Goal: Task Accomplishment & Management: Use online tool/utility

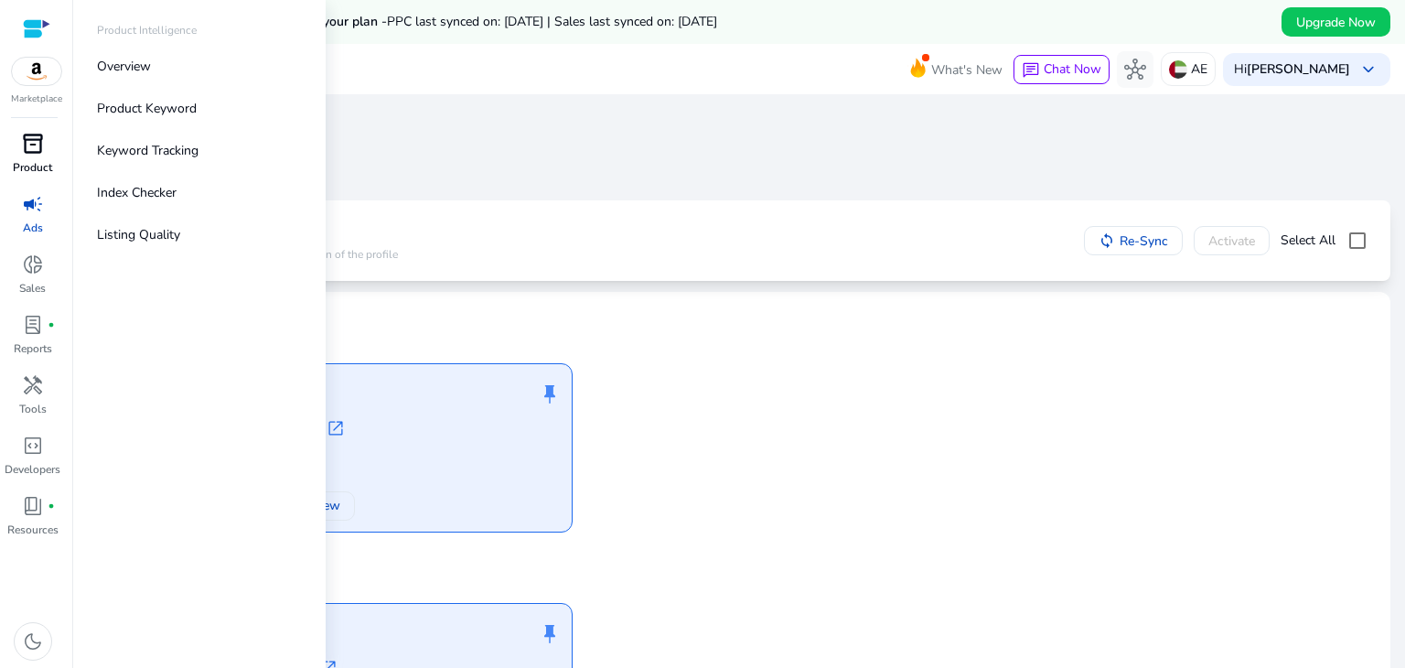
click at [42, 157] on div "inventory_2" at bounding box center [32, 143] width 51 height 29
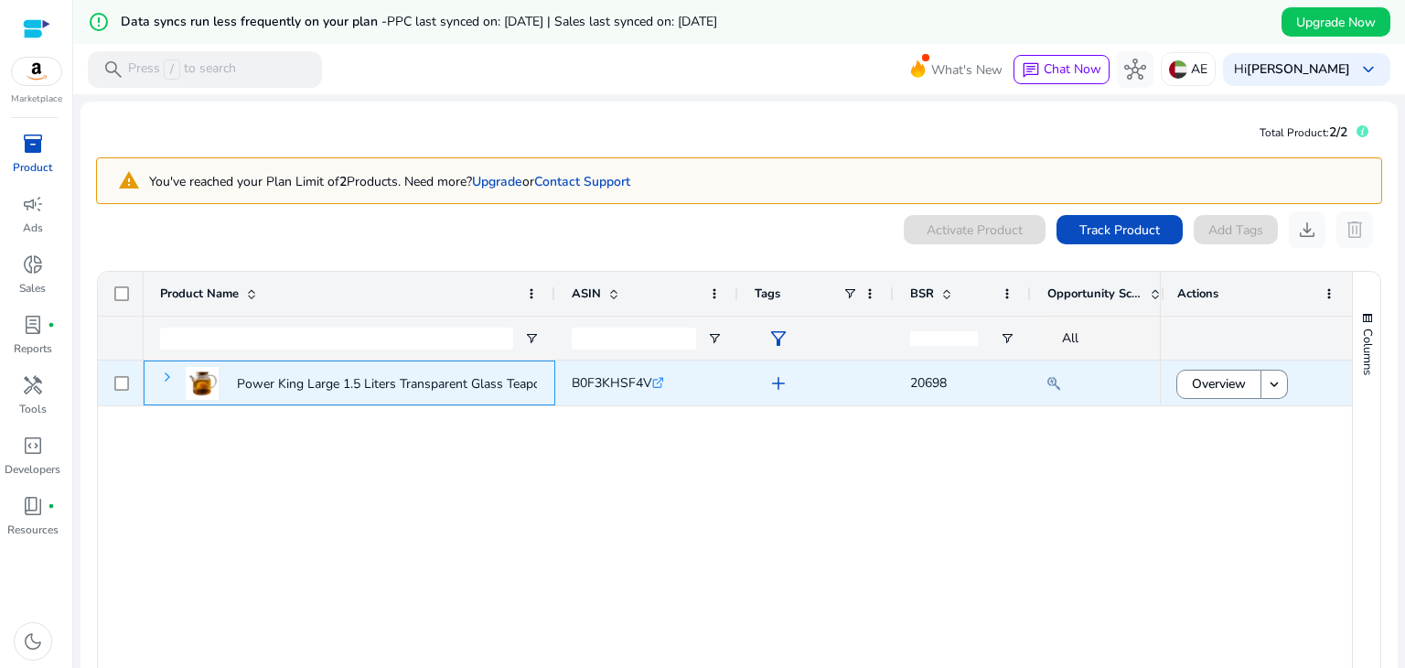
click at [160, 374] on span at bounding box center [167, 376] width 15 height 15
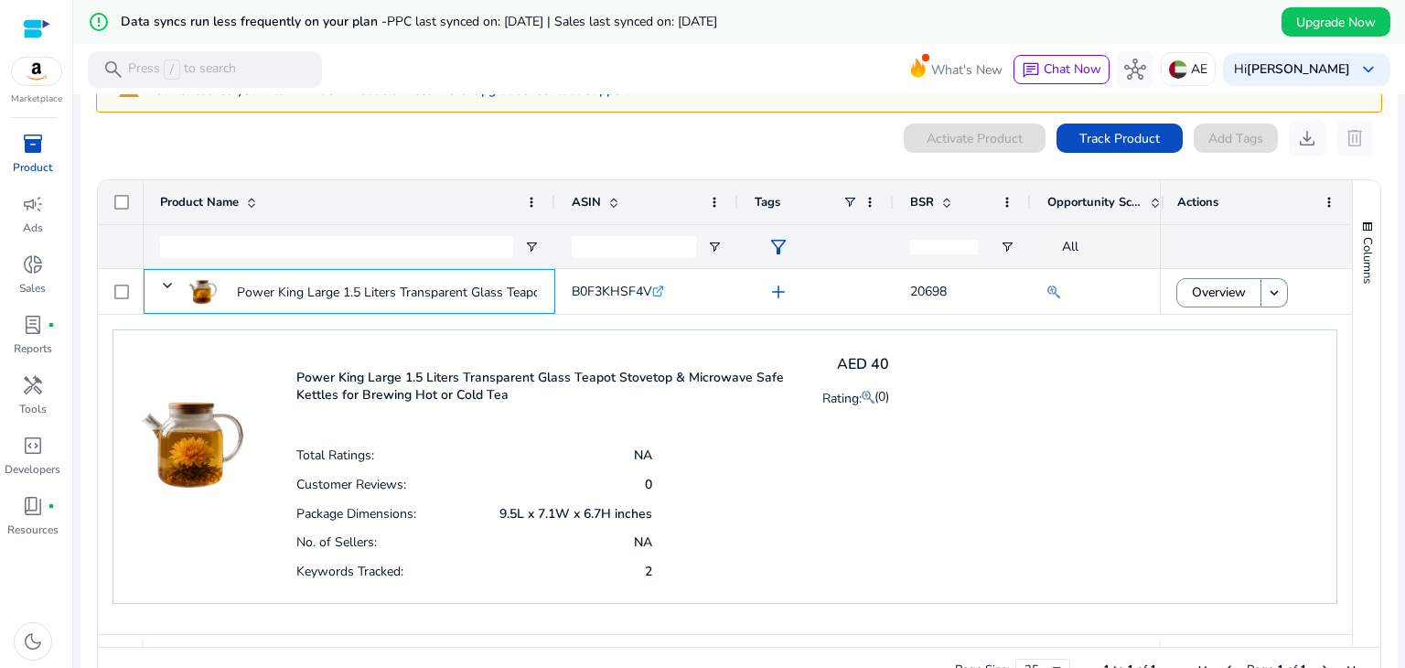
scroll to position [140, 0]
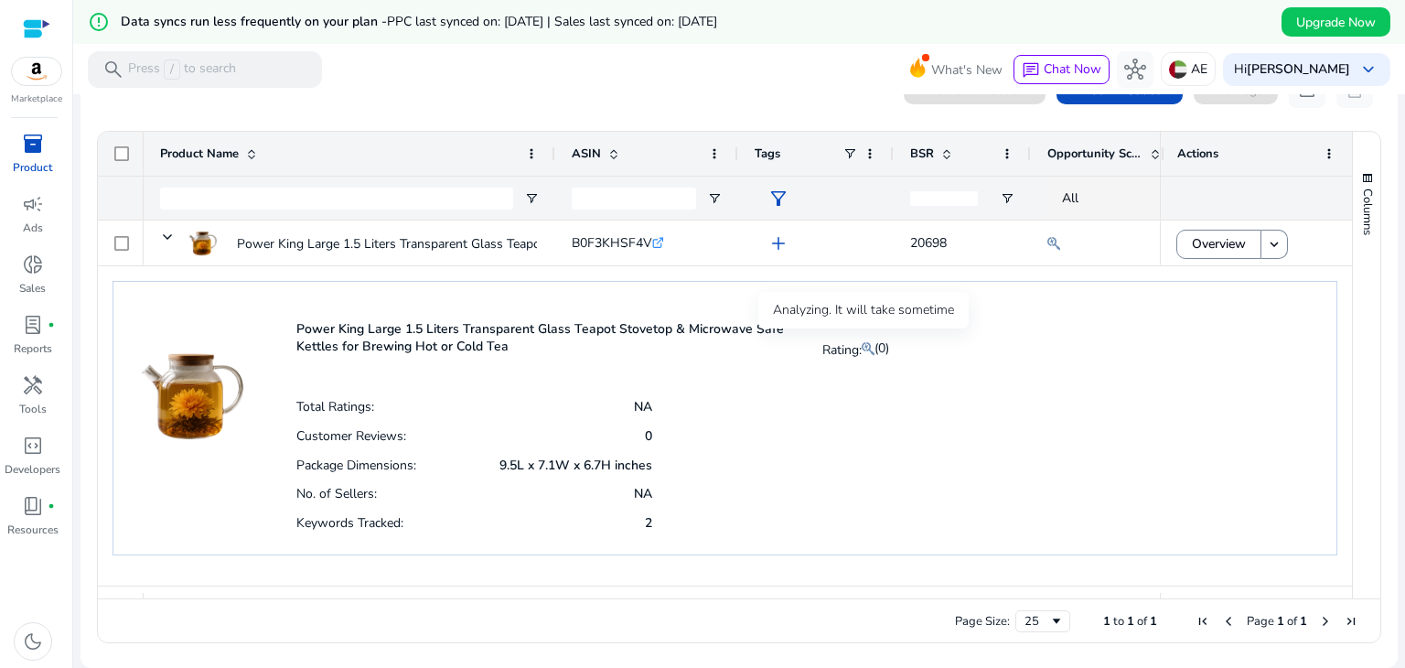
click at [866, 345] on mat-icon at bounding box center [868, 348] width 13 height 22
click at [882, 345] on span "(0)" at bounding box center [881, 347] width 15 height 17
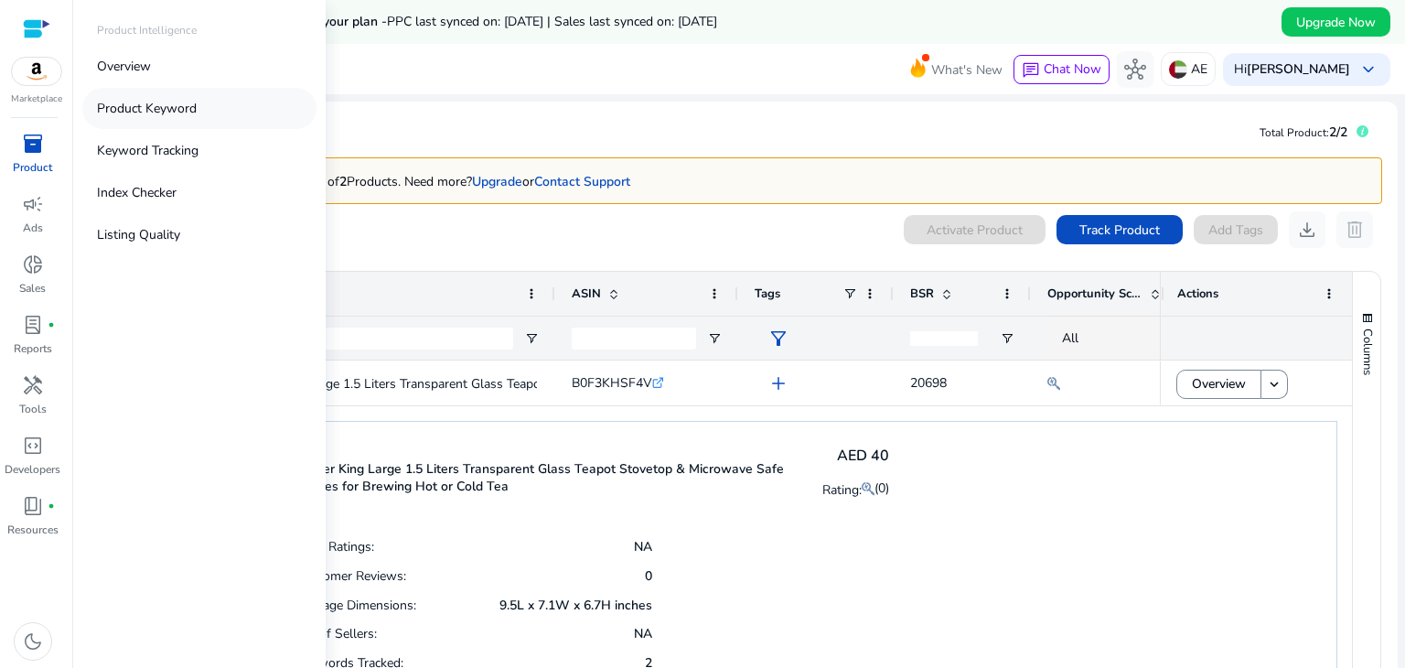
click at [175, 112] on p "Product Keyword" at bounding box center [147, 108] width 100 height 19
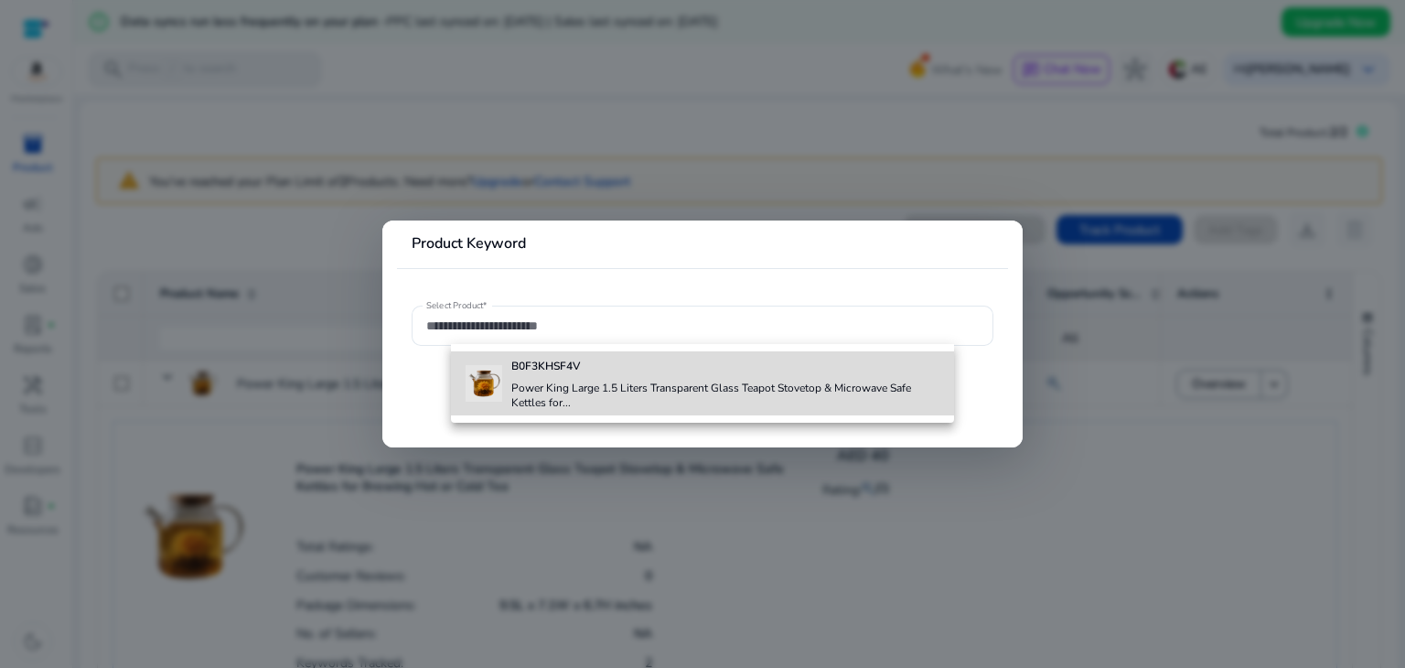
click at [585, 390] on h4 "Power King Large 1.5 Liters Transparent Glass Teapot Stovetop & Microwave Safe …" at bounding box center [725, 394] width 429 height 29
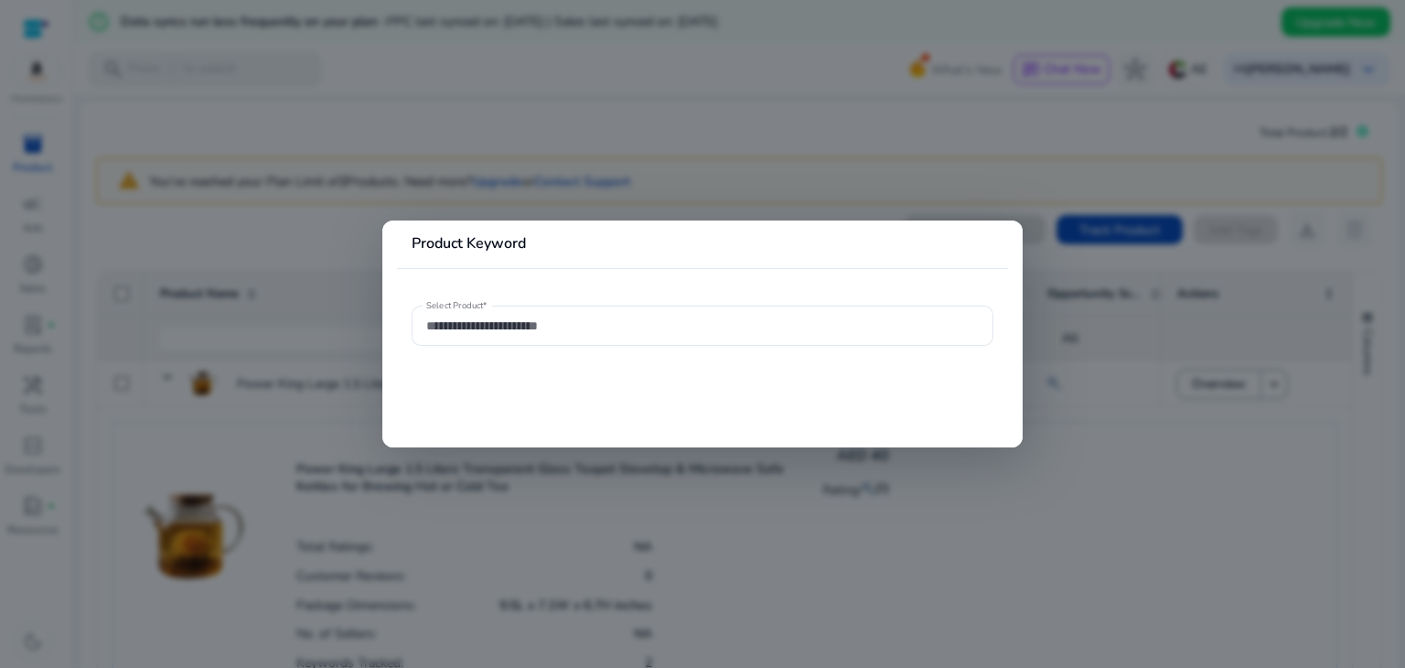
type input "**********"
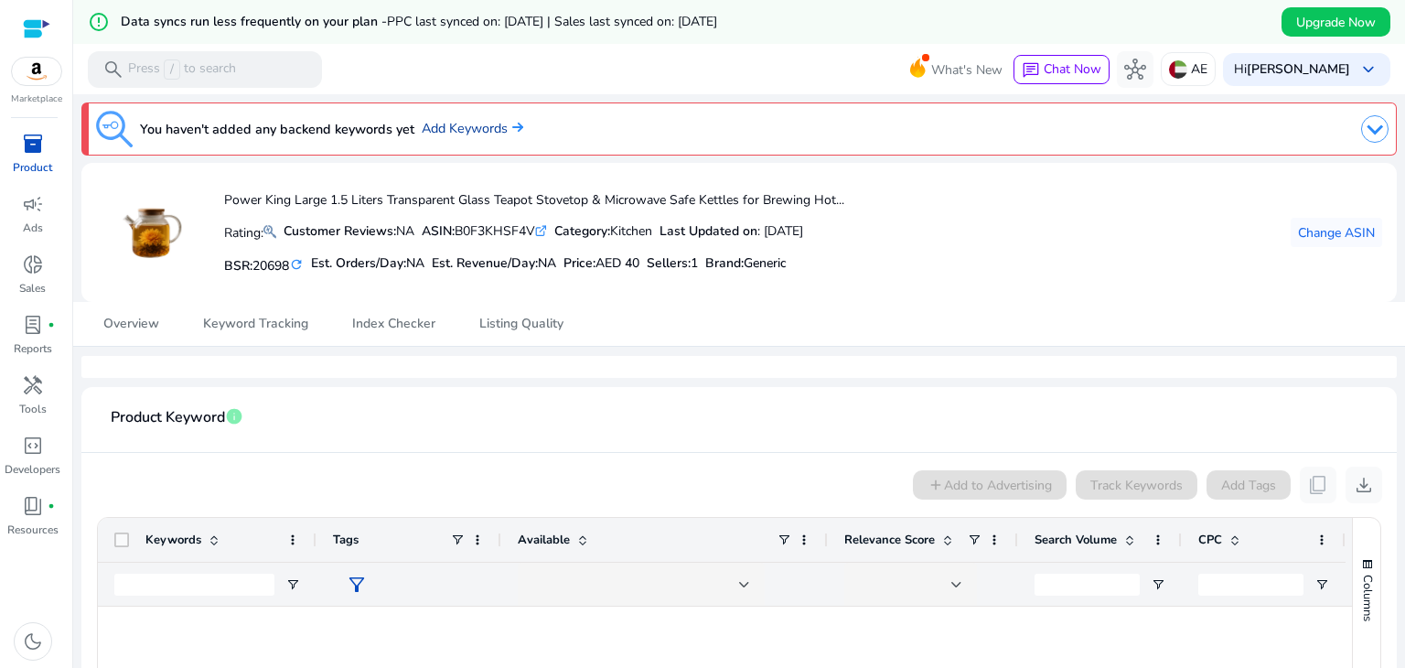
click at [458, 127] on link "Add Keywords" at bounding box center [473, 129] width 102 height 20
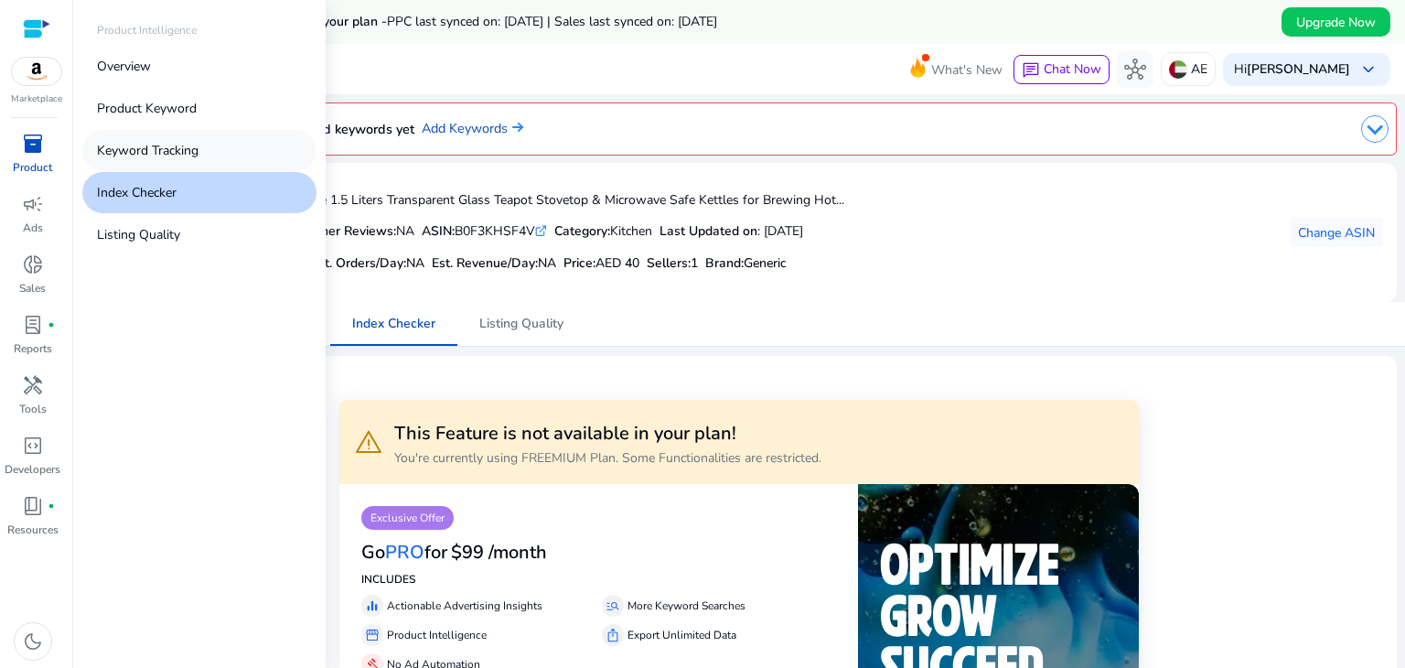
click at [187, 155] on p "Keyword Tracking" at bounding box center [148, 150] width 102 height 19
